Goal: Task Accomplishment & Management: Complete application form

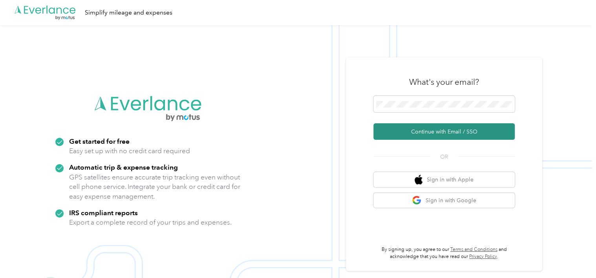
click at [434, 127] on button "Continue with Email / SSO" at bounding box center [444, 131] width 141 height 16
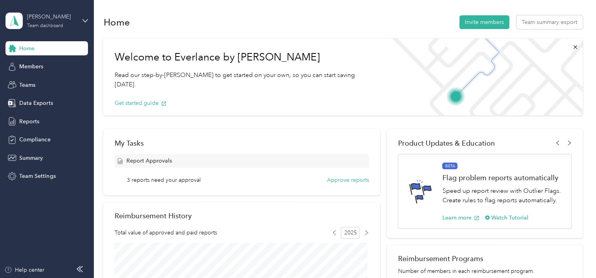
click at [55, 19] on div "[PERSON_NAME]" at bounding box center [51, 17] width 49 height 8
click at [55, 64] on div "Team dashboard" at bounding box center [88, 65] width 154 height 14
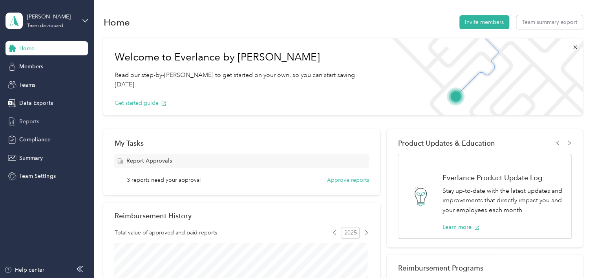
click at [26, 121] on span "Reports" at bounding box center [29, 121] width 20 height 8
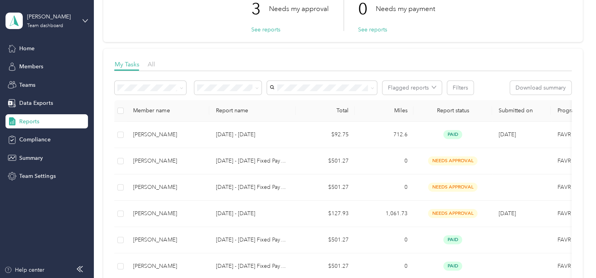
scroll to position [118, 0]
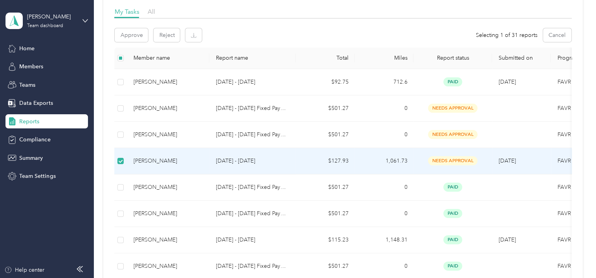
click at [202, 157] on div "[PERSON_NAME]" at bounding box center [168, 161] width 70 height 9
click at [454, 157] on span "needs approval" at bounding box center [452, 160] width 49 height 9
click at [330, 158] on td "$127.93" at bounding box center [325, 161] width 59 height 26
click at [192, 159] on div "[PERSON_NAME]" at bounding box center [168, 161] width 70 height 9
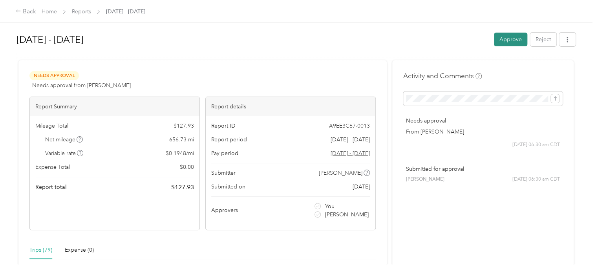
click at [506, 38] on button "Approve" at bounding box center [510, 40] width 33 height 14
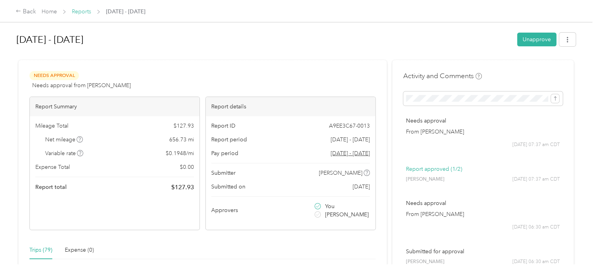
click at [80, 12] on link "Reports" at bounding box center [81, 11] width 19 height 7
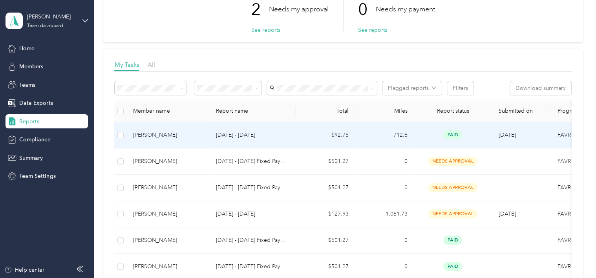
scroll to position [79, 0]
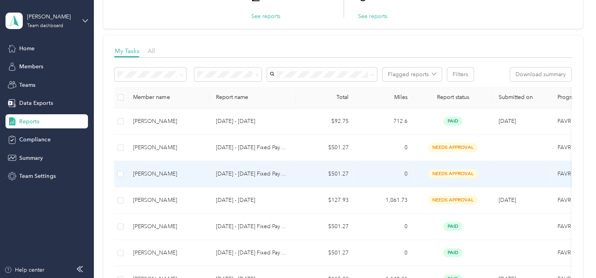
click at [456, 170] on span "needs approval" at bounding box center [452, 173] width 49 height 9
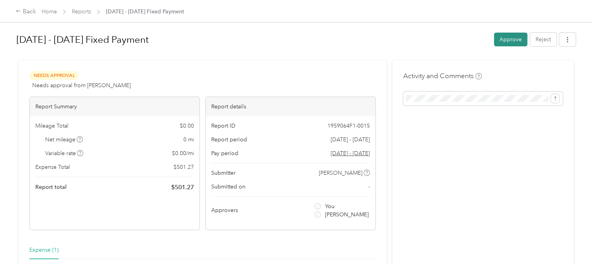
click at [503, 38] on button "Approve" at bounding box center [510, 40] width 33 height 14
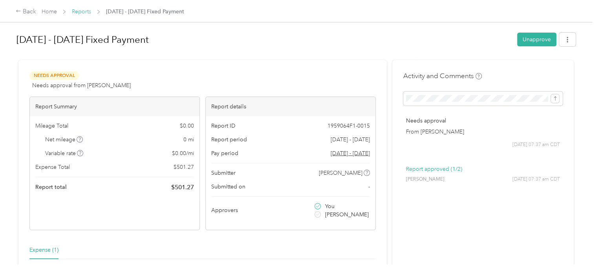
click at [83, 13] on link "Reports" at bounding box center [81, 11] width 19 height 7
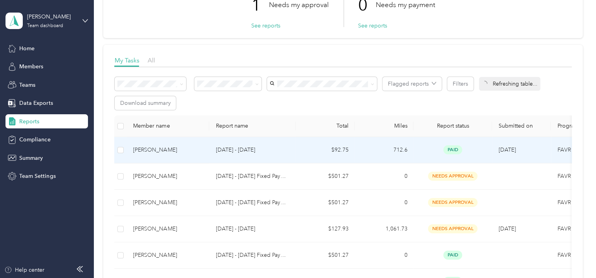
scroll to position [79, 0]
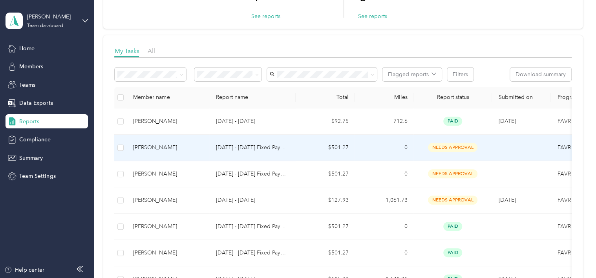
click at [454, 146] on span "needs approval" at bounding box center [452, 147] width 49 height 9
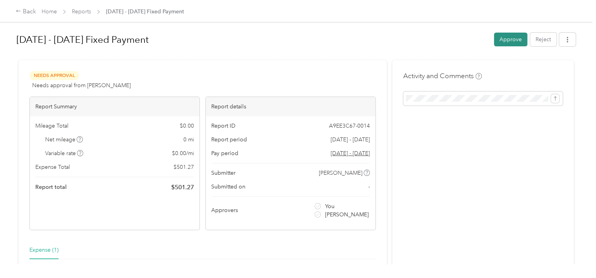
click at [507, 35] on button "Approve" at bounding box center [510, 40] width 33 height 14
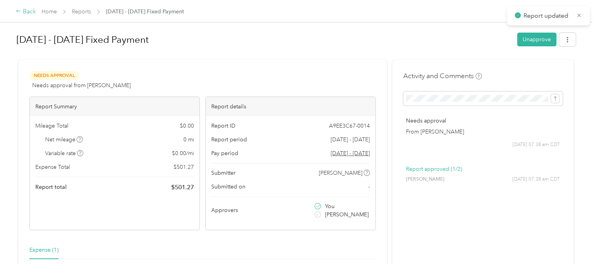
click at [22, 10] on div "Back" at bounding box center [26, 11] width 20 height 9
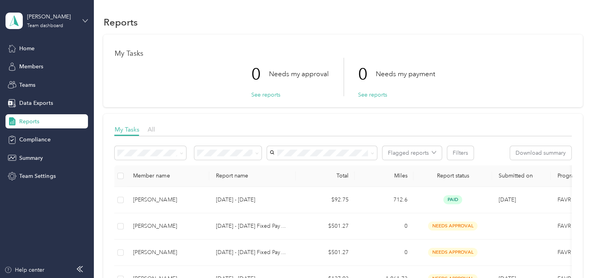
click at [85, 20] on icon at bounding box center [84, 20] width 5 height 5
click at [53, 82] on div "Personal dashboard" at bounding box center [37, 82] width 49 height 8
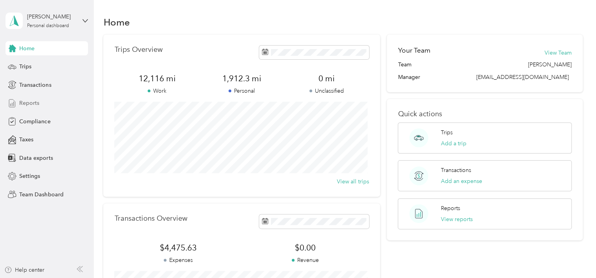
click at [35, 101] on span "Reports" at bounding box center [29, 103] width 20 height 8
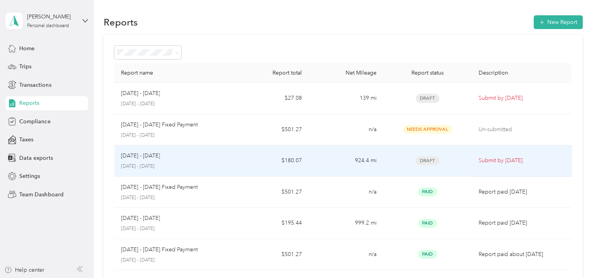
click at [222, 159] on div "[DATE] - [DATE]" at bounding box center [174, 156] width 107 height 9
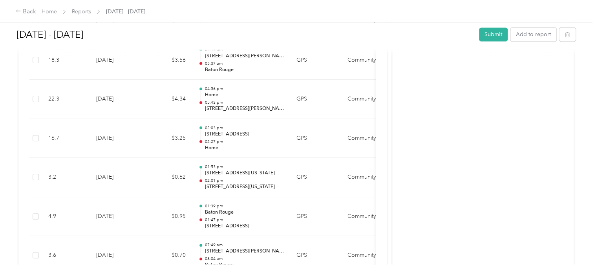
scroll to position [668, 0]
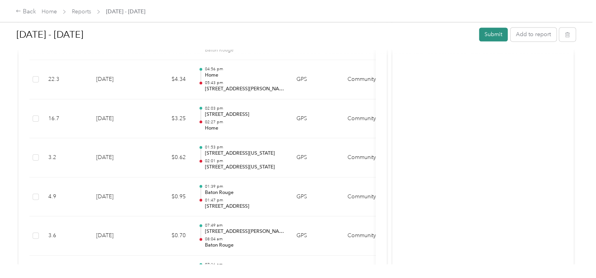
click at [495, 32] on button "Submit" at bounding box center [493, 34] width 29 height 14
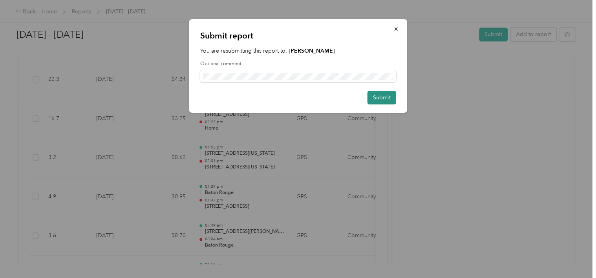
click at [389, 96] on button "Submit" at bounding box center [382, 98] width 29 height 14
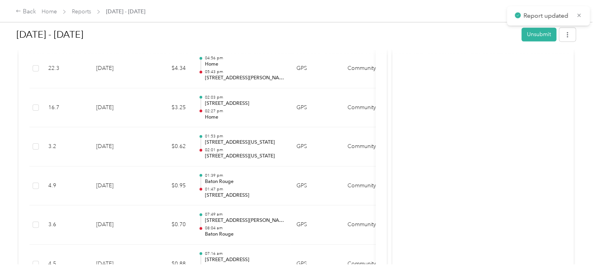
scroll to position [657, 0]
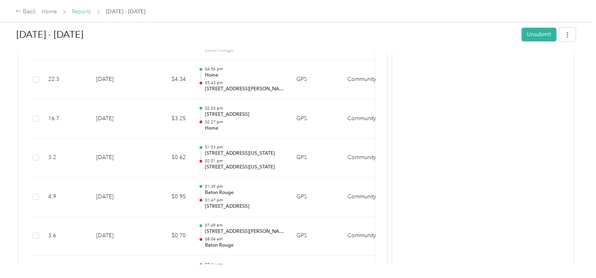
click at [79, 11] on link "Reports" at bounding box center [81, 11] width 19 height 7
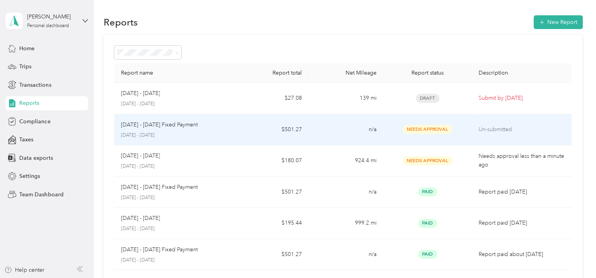
click at [238, 127] on td "$501.27" at bounding box center [271, 129] width 75 height 31
